Goal: Task Accomplishment & Management: Complete application form

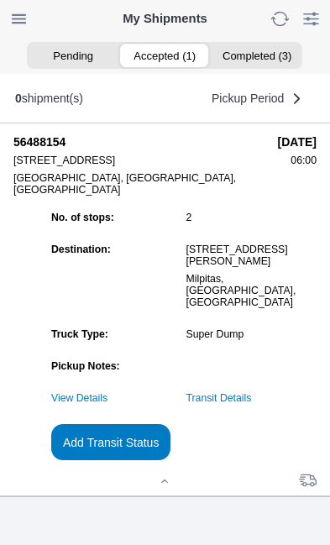
scroll to position [158, 0]
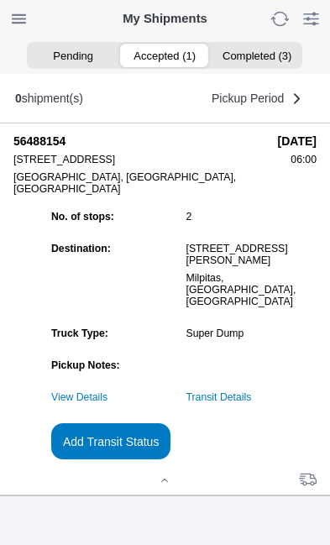
click at [0, 0] on slot "Add Transit Status" at bounding box center [0, 0] width 0 height 0
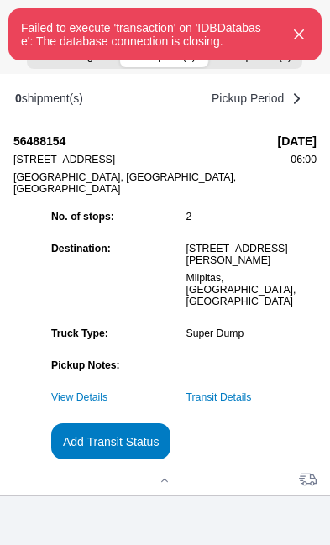
click at [308, 44] on icon "button" at bounding box center [299, 34] width 20 height 20
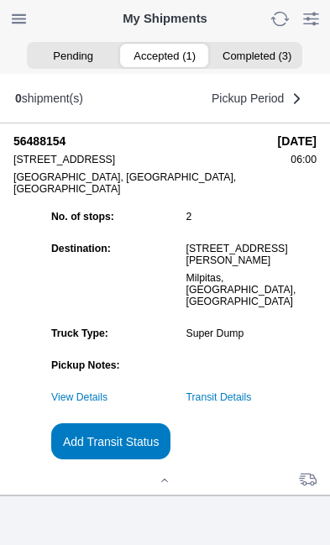
click at [0, 0] on slot "Add Transit Status" at bounding box center [0, 0] width 0 height 0
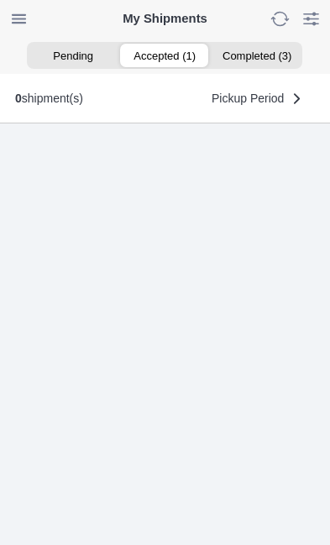
click at [174, 52] on ion-segment-button "Accepted (1)" at bounding box center [164, 55] width 91 height 23
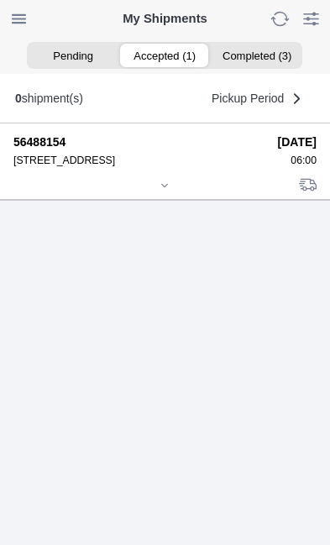
click at [170, 190] on icon at bounding box center [164, 185] width 10 height 10
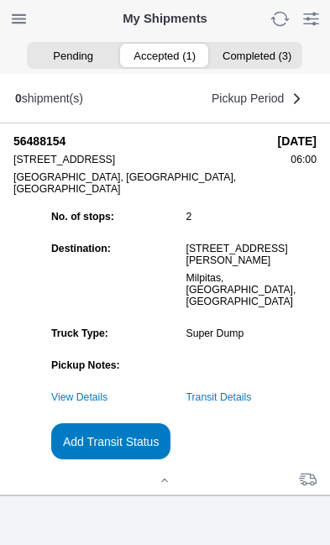
scroll to position [161, 0]
click at [252, 397] on link "Transit Details" at bounding box center [218, 397] width 65 height 12
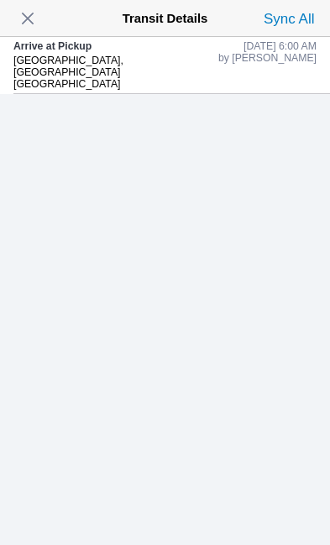
click at [39, 15] on span "button" at bounding box center [27, 18] width 23 height 23
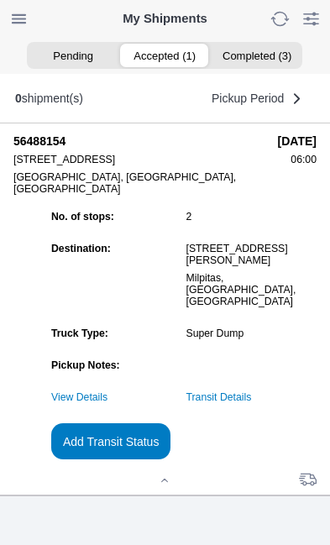
click at [0, 0] on slot "Add Transit Status" at bounding box center [0, 0] width 0 height 0
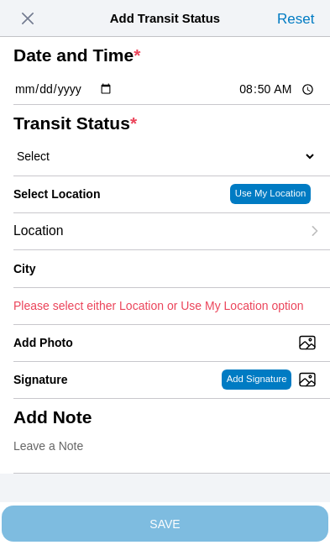
click at [48, 164] on select "Select Arrive at Drop Off Arrive at Pickup Break Start Break Stop Depart Drop O…" at bounding box center [164, 156] width 303 height 15
select select "DPTPULOC"
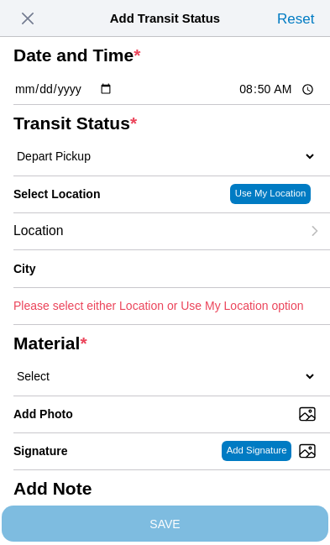
click at [137, 249] on div "Location" at bounding box center [156, 231] width 287 height 36
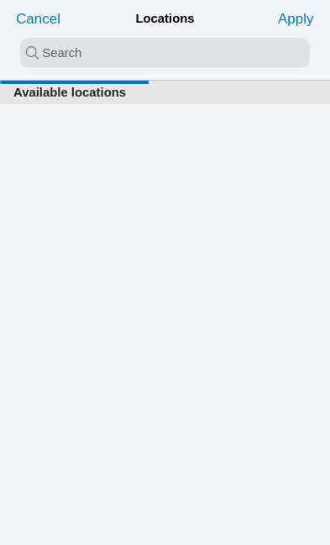
click at [49, 52] on input "search text" at bounding box center [165, 53] width 290 height 30
click at [76, 48] on input "search text" at bounding box center [165, 53] width 290 height 30
click at [95, 52] on input "search text" at bounding box center [165, 53] width 290 height 30
click at [94, 52] on input "search text" at bounding box center [165, 53] width 290 height 30
click at [227, 246] on div "Available locations" at bounding box center [165, 313] width 330 height 464
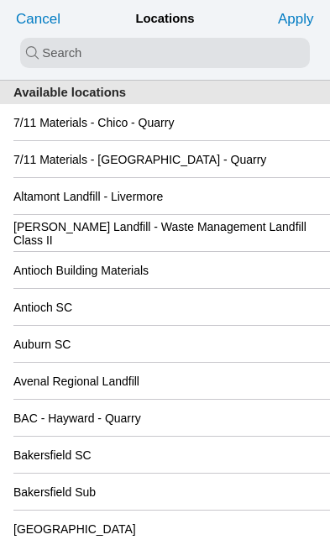
click at [44, 50] on input "search text" at bounding box center [165, 53] width 290 height 30
type input "san"
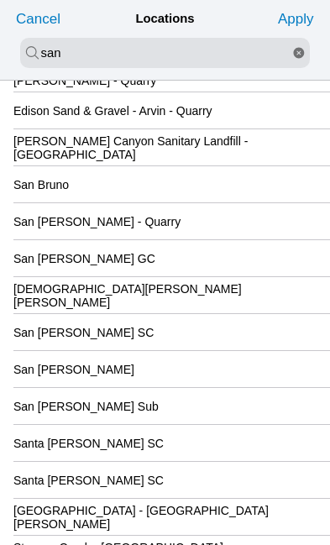
scroll to position [169, 0]
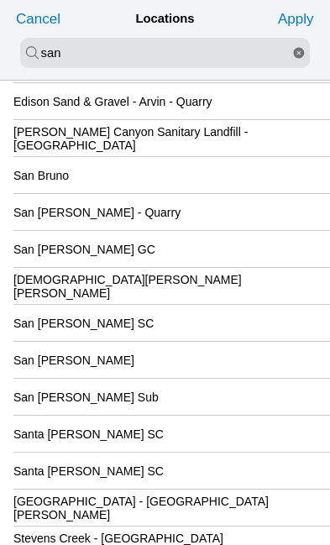
click at [212, 267] on div "San Jose GC" at bounding box center [164, 249] width 303 height 36
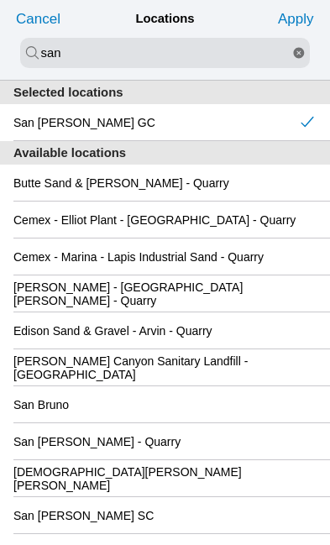
scroll to position [0, 0]
click at [0, 0] on slot "Apply" at bounding box center [0, 0] width 0 height 0
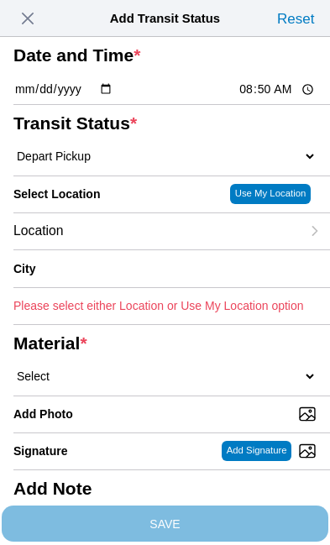
type input "San Jose"
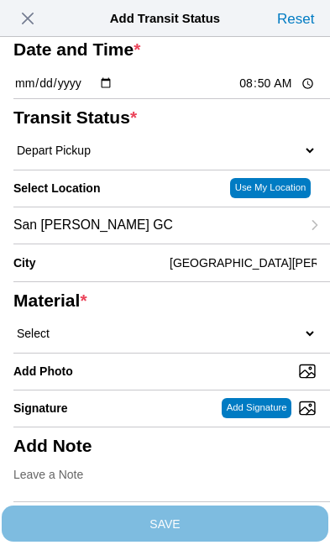
scroll to position [142, 0]
click at [133, 326] on select "Select 1" x 3" Rock 1" x 4" Rock 2" x 4" Rock Asphalt Cold Patch Backfill Spec …" at bounding box center [164, 333] width 303 height 15
select select "708654"
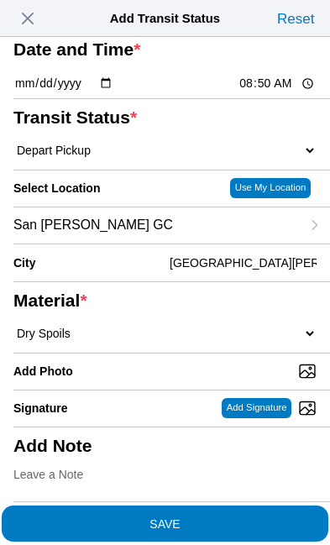
click at [237, 517] on span "SAVE" at bounding box center [164, 523] width 303 height 12
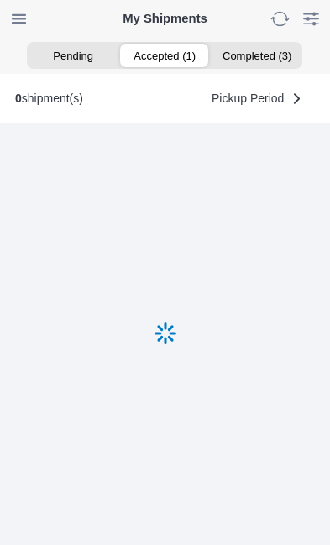
scroll to position [1, 0]
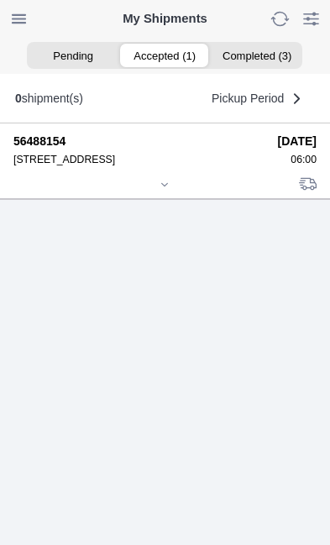
click at [168, 192] on div at bounding box center [164, 186] width 303 height 13
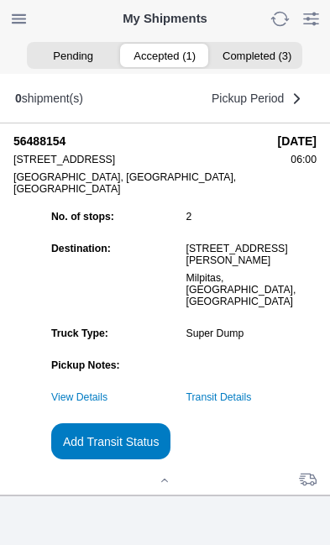
scroll to position [161, 0]
click at [252, 394] on link "Transit Details" at bounding box center [218, 397] width 65 height 12
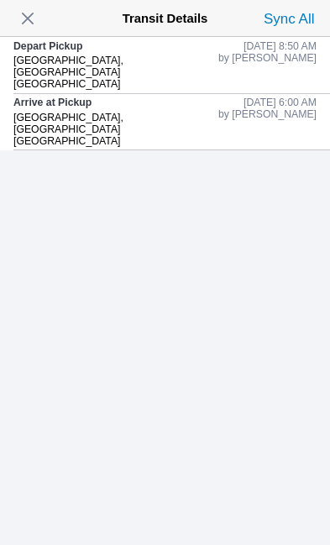
click at [39, 15] on span "button" at bounding box center [27, 18] width 23 height 23
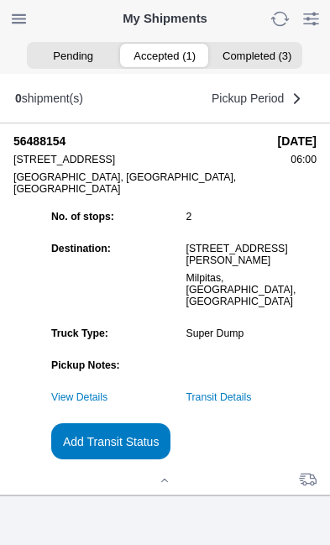
click at [0, 0] on slot "Add Transit Status" at bounding box center [0, 0] width 0 height 0
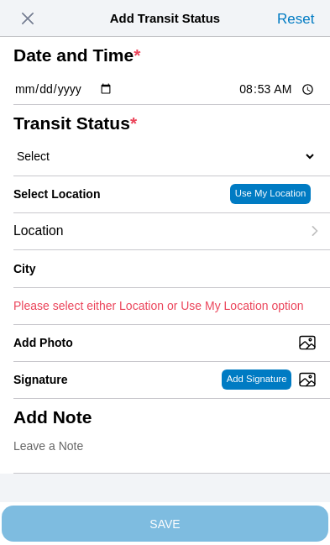
click at [284, 98] on input "08:53" at bounding box center [276, 90] width 79 height 18
type input "06:35"
click at [112, 164] on select "Select Arrive at Drop Off Arrive at Pickup Break Start Break Stop Depart Drop O…" at bounding box center [164, 156] width 303 height 15
select select "DPTPULOC"
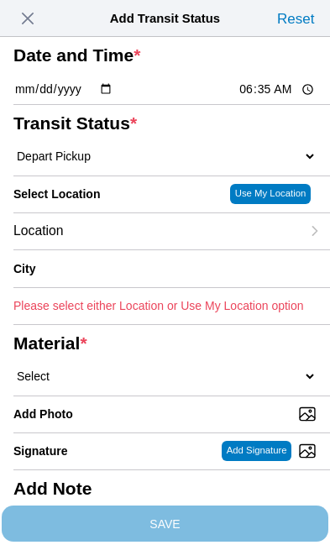
click at [140, 249] on div "Location" at bounding box center [156, 231] width 287 height 36
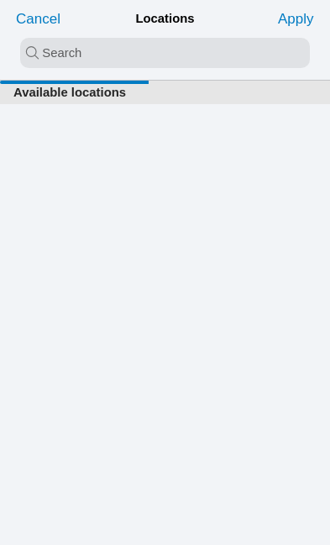
click at [42, 50] on input "search text" at bounding box center [165, 53] width 290 height 30
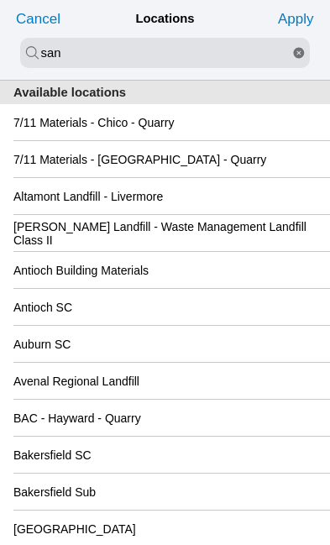
type input "san"
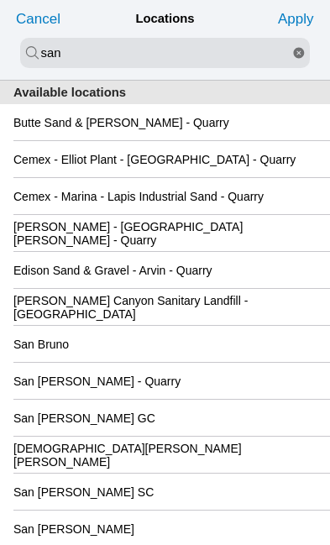
click at [208, 436] on div "San Jose GC" at bounding box center [164, 417] width 303 height 36
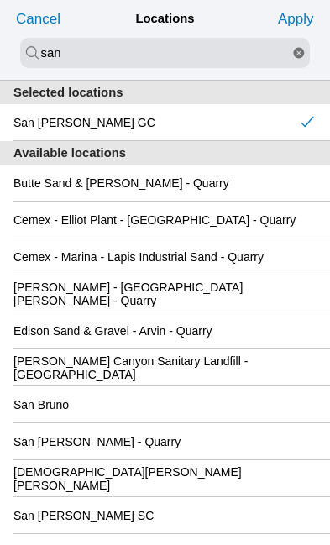
click at [0, 0] on slot "Apply" at bounding box center [0, 0] width 0 height 0
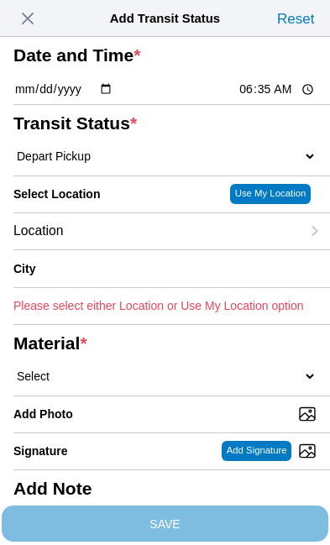
type input "San Jose"
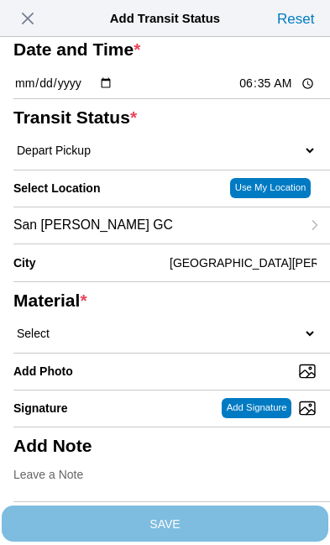
scroll to position [110, 0]
click at [159, 341] on select "Select 1" x 3" Rock 1" x 4" Rock 2" x 4" Rock Asphalt Cold Patch Backfill Spec …" at bounding box center [164, 333] width 303 height 15
select select "708654"
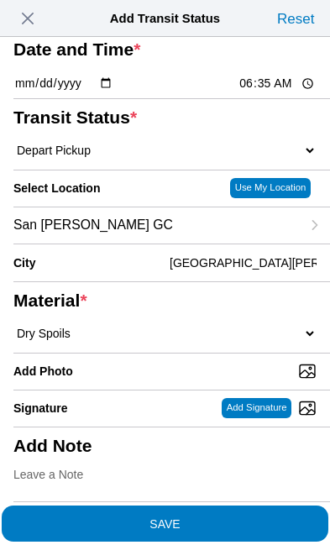
click at [249, 517] on span "SAVE" at bounding box center [164, 523] width 303 height 12
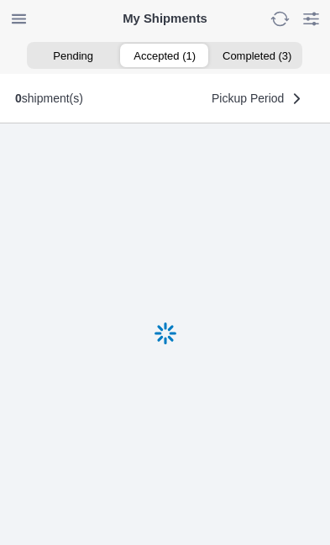
scroll to position [1, 0]
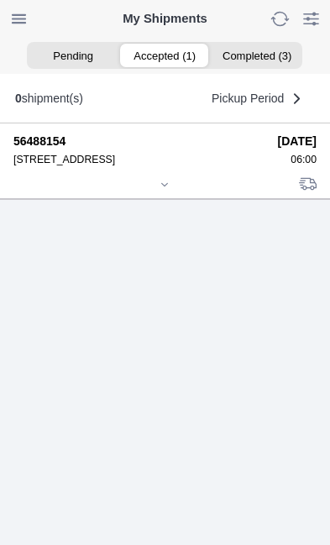
click at [170, 190] on icon at bounding box center [164, 185] width 10 height 10
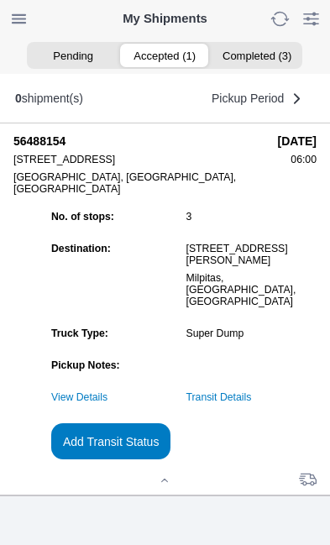
scroll to position [161, 0]
click at [252, 396] on link "Transit Details" at bounding box center [218, 397] width 65 height 12
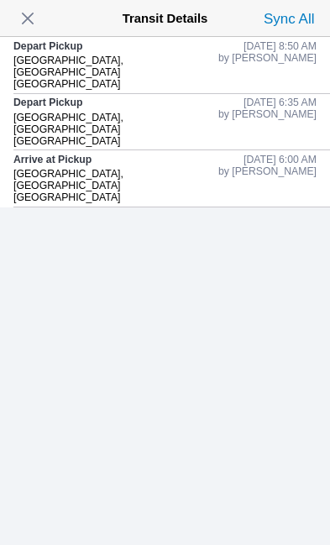
click at [35, 13] on span "button" at bounding box center [27, 18] width 23 height 23
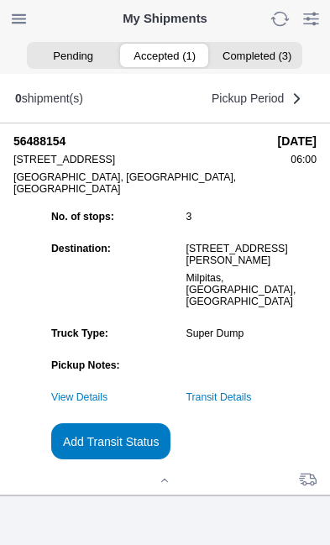
click at [0, 0] on slot "Add Transit Status" at bounding box center [0, 0] width 0 height 0
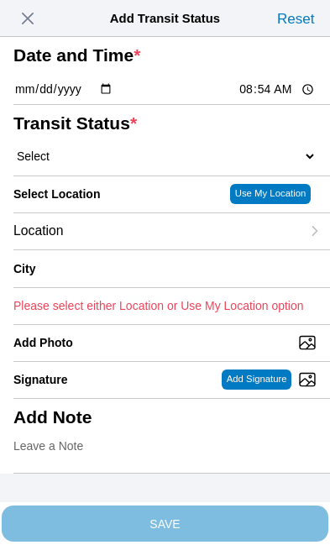
click at [279, 98] on input "08:54" at bounding box center [276, 90] width 79 height 18
type input "08:00"
click at [115, 164] on select "Select Arrive at Drop Off Arrive at Pickup Break Start Break Stop Depart Drop O…" at bounding box center [164, 156] width 303 height 15
select select "DPTDLVLOC"
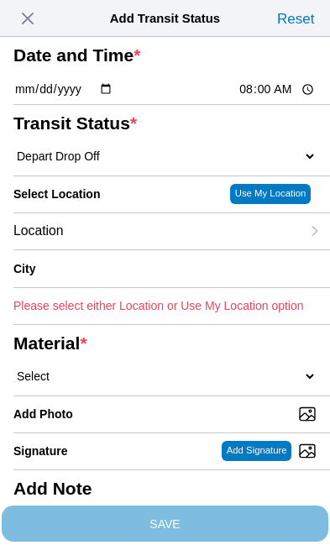
click at [138, 249] on div "Location" at bounding box center [156, 231] width 287 height 36
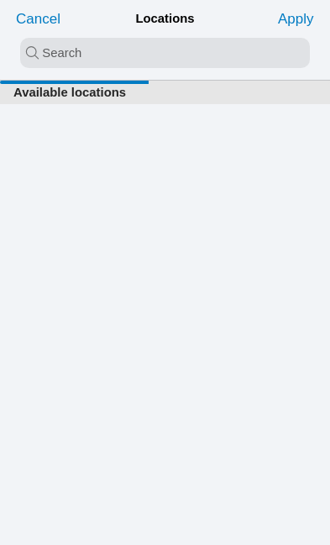
click at [46, 52] on input "search text" at bounding box center [165, 53] width 290 height 30
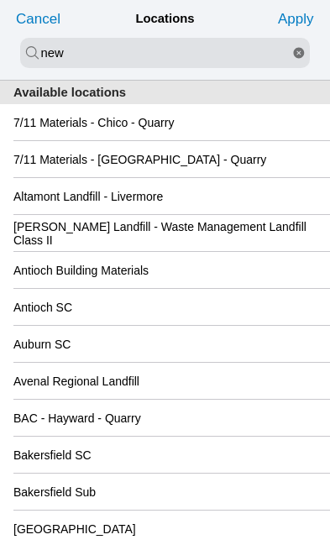
type input "new"
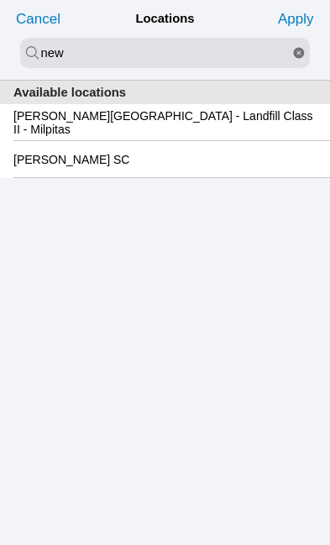
click at [0, 0] on slot "Newby Island - Landfill Class II - Milpitas" at bounding box center [0, 0] width 0 height 0
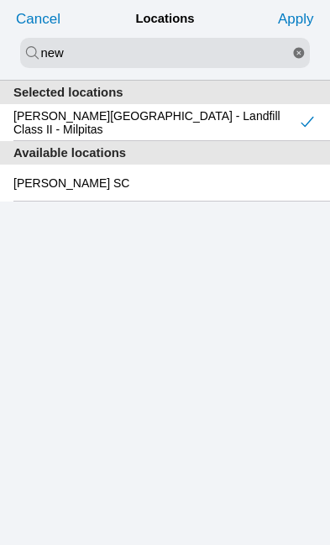
click at [0, 0] on slot "Apply" at bounding box center [0, 0] width 0 height 0
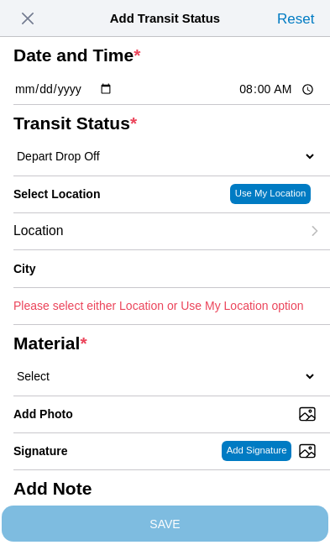
type input "Milpitas"
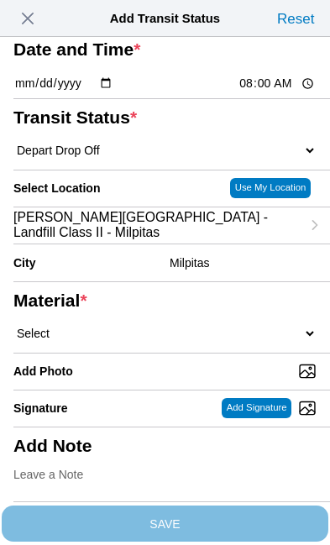
scroll to position [140, 0]
click at [147, 341] on select "Select 1" x 3" Rock 1" x 4" Rock 2" x 4" Rock Asphalt Cold Patch Backfill Spec …" at bounding box center [164, 333] width 303 height 15
select select "708654"
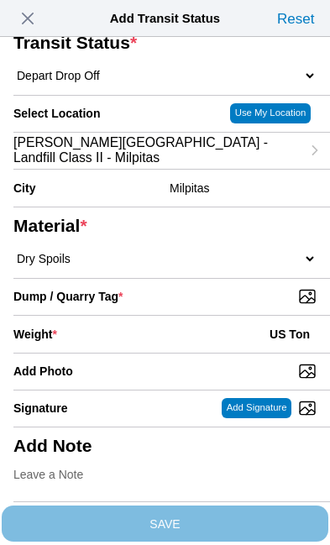
click at [238, 305] on input "Dump / Quarry Tag *" at bounding box center [171, 296] width 316 height 18
type input "C:\fakepath\image.jpg"
click at [143, 316] on div "Weight * US Ton" at bounding box center [164, 334] width 303 height 37
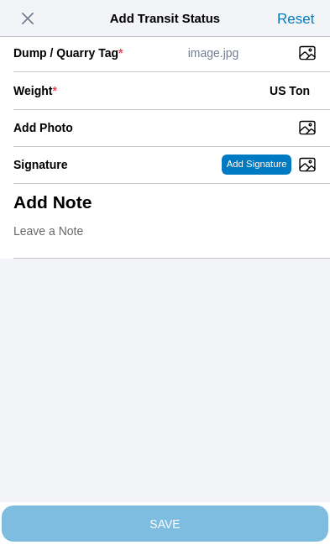
scroll to position [344, 0]
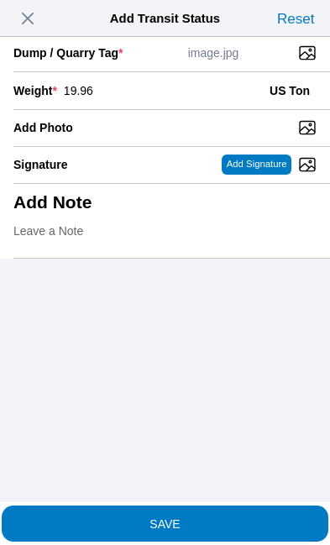
type input "19.96"
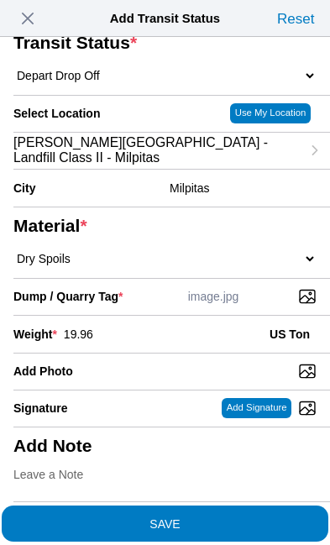
scroll to position [320, 0]
click at [237, 517] on span "SAVE" at bounding box center [164, 523] width 303 height 12
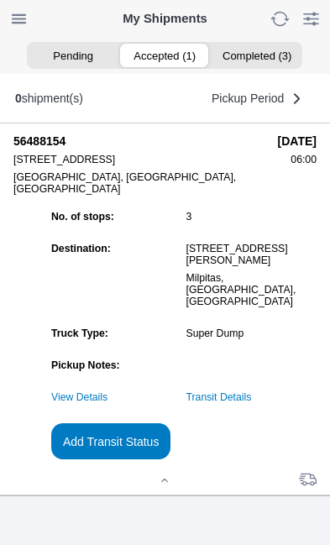
scroll to position [1, 0]
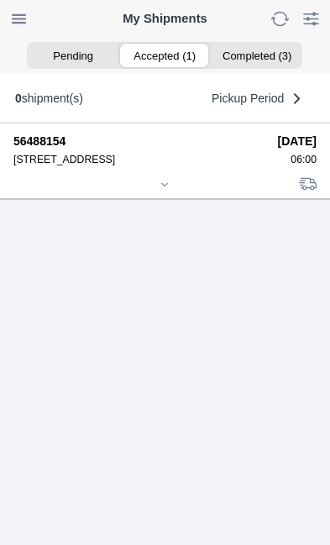
click at [170, 190] on icon at bounding box center [164, 185] width 10 height 10
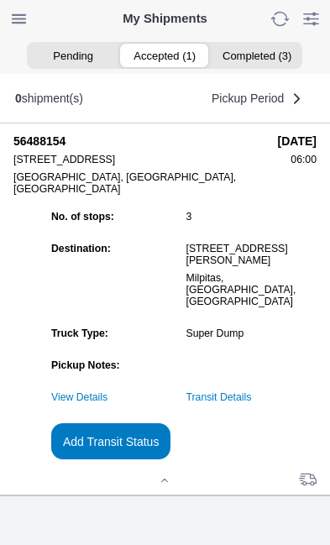
scroll to position [161, 0]
click at [252, 394] on link "Transit Details" at bounding box center [218, 397] width 65 height 12
